Goal: Transaction & Acquisition: Book appointment/travel/reservation

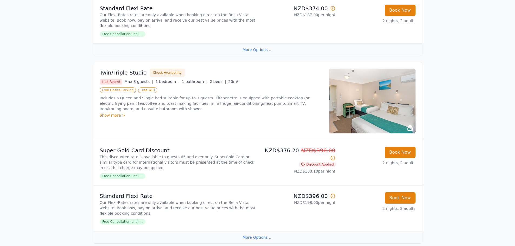
scroll to position [459, 0]
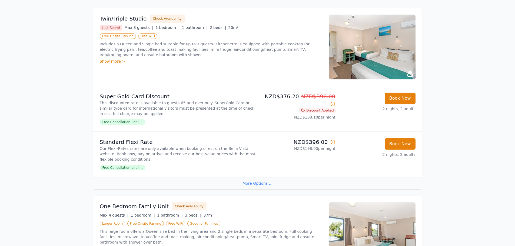
click at [247, 185] on div "More Options ..." at bounding box center [257, 183] width 329 height 12
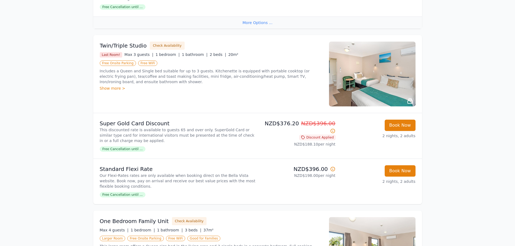
scroll to position [405, 0]
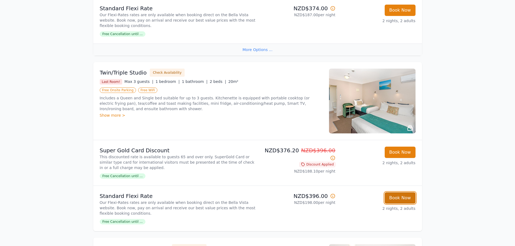
click at [404, 194] on button "Book Now" at bounding box center [400, 197] width 31 height 11
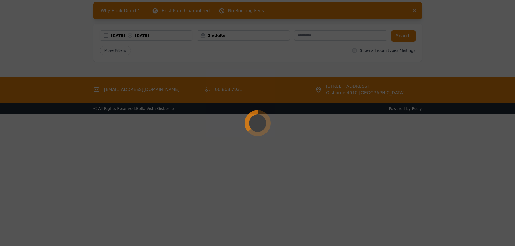
scroll to position [26, 0]
select select "**"
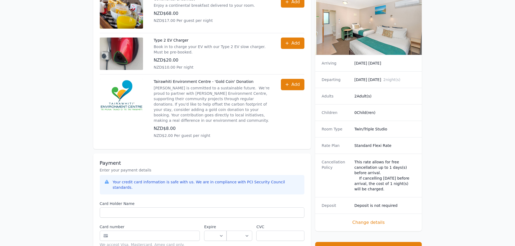
scroll to position [297, 0]
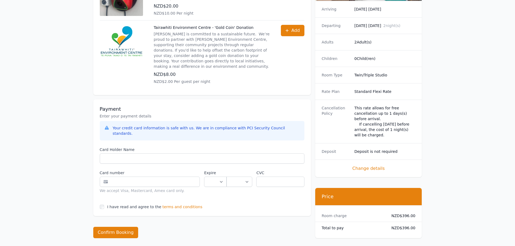
scroll to position [26, 0]
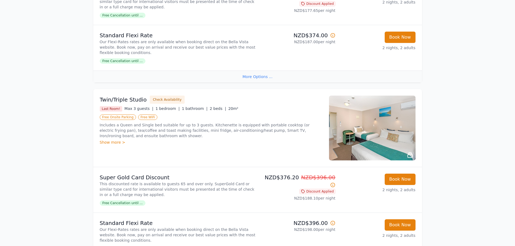
scroll to position [405, 0]
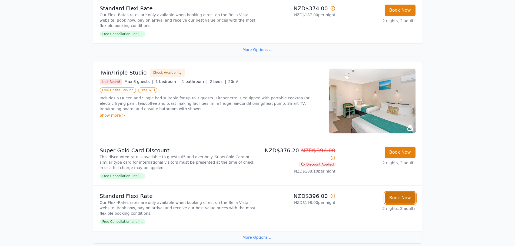
click at [407, 199] on button "Book Now" at bounding box center [400, 197] width 31 height 11
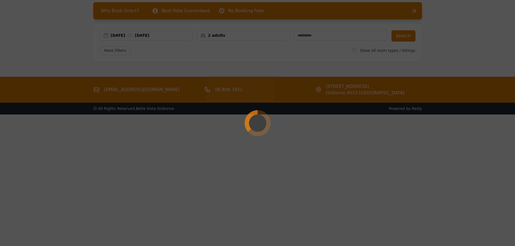
scroll to position [26, 0]
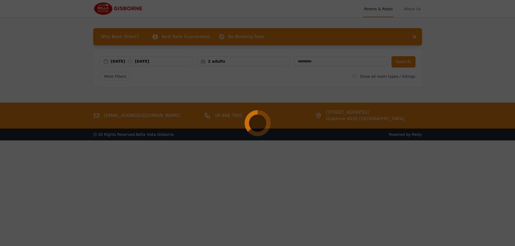
select select "**"
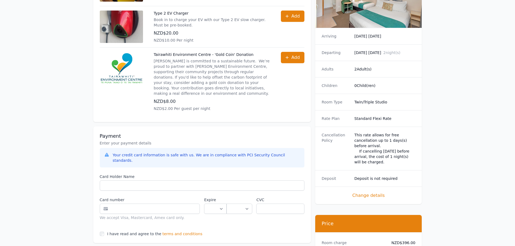
scroll to position [324, 0]
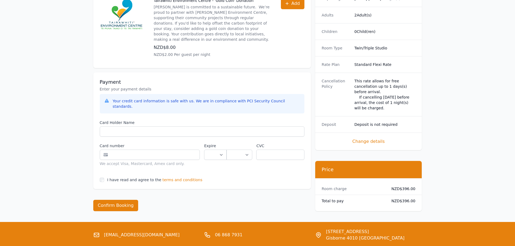
click at [181, 177] on span "terms and conditions" at bounding box center [182, 179] width 40 height 5
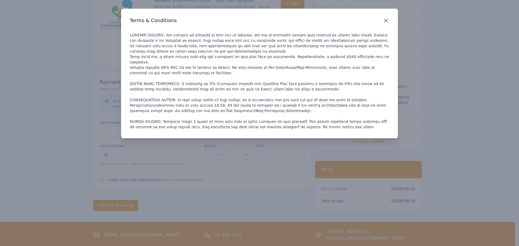
click at [384, 22] on icon "button" at bounding box center [385, 20] width 3 height 3
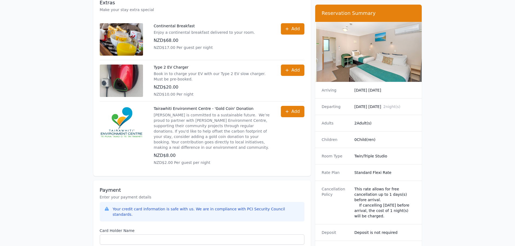
scroll to position [189, 0]
